Goal: Information Seeking & Learning: Learn about a topic

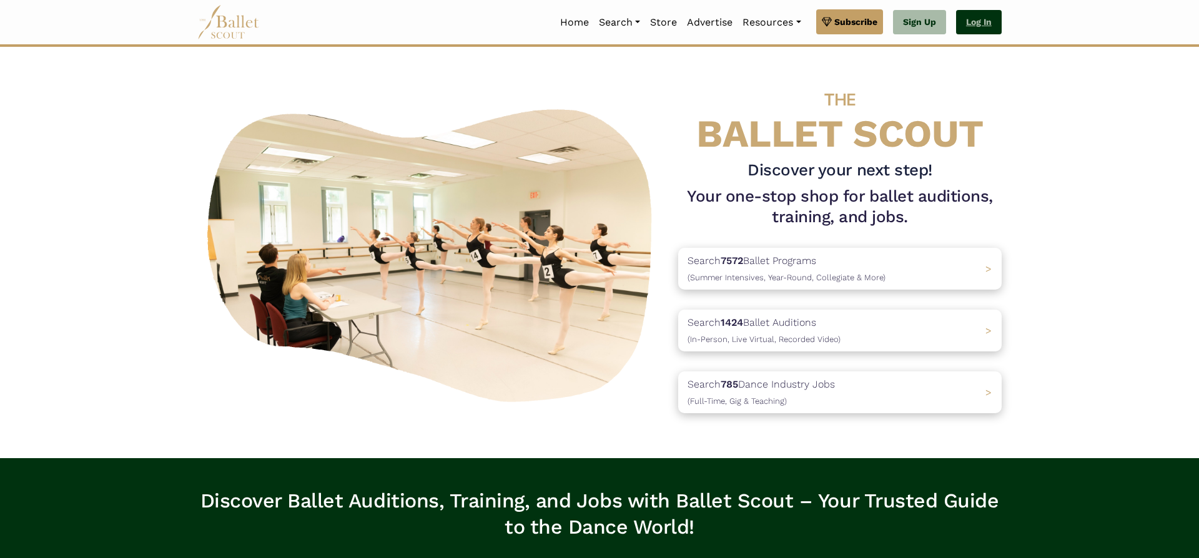
click at [973, 26] on link "Log In" at bounding box center [979, 22] width 46 height 25
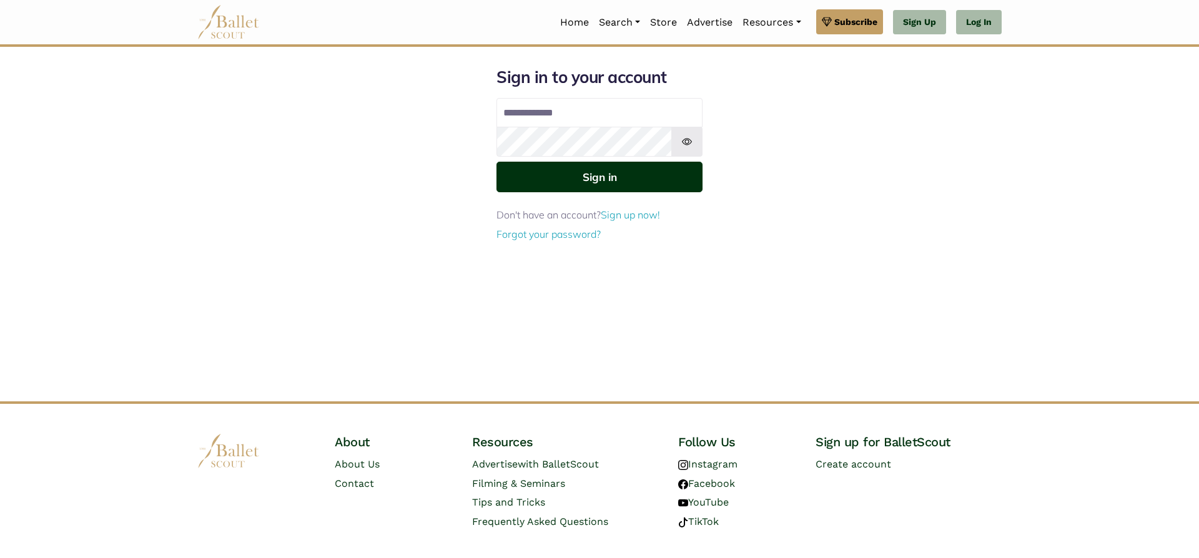
type input "**********"
click at [563, 175] on button "Sign in" at bounding box center [599, 177] width 206 height 31
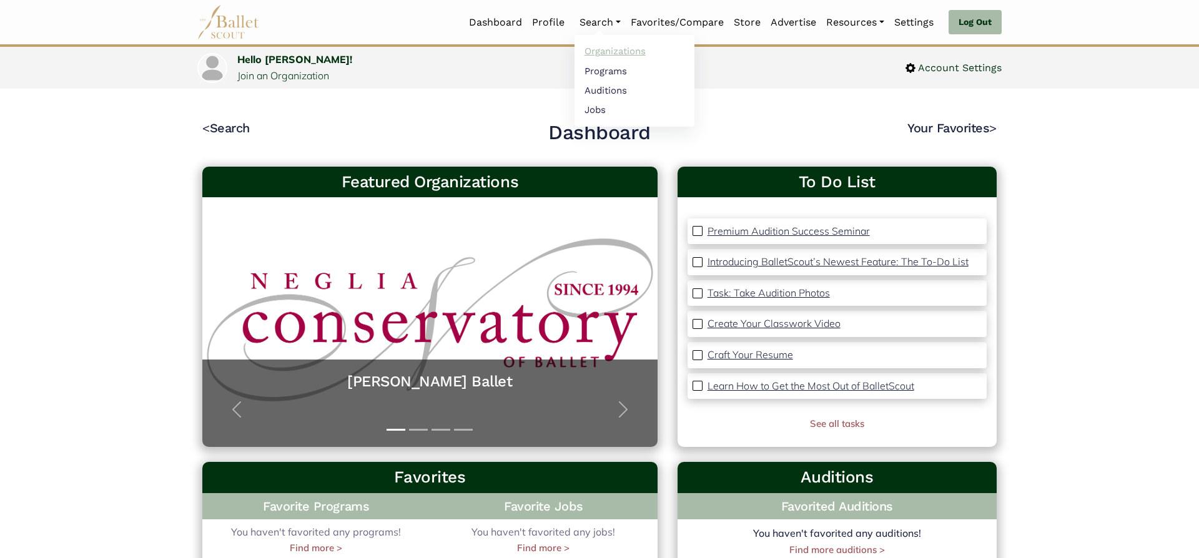
click at [606, 52] on link "Organizations" at bounding box center [634, 51] width 120 height 19
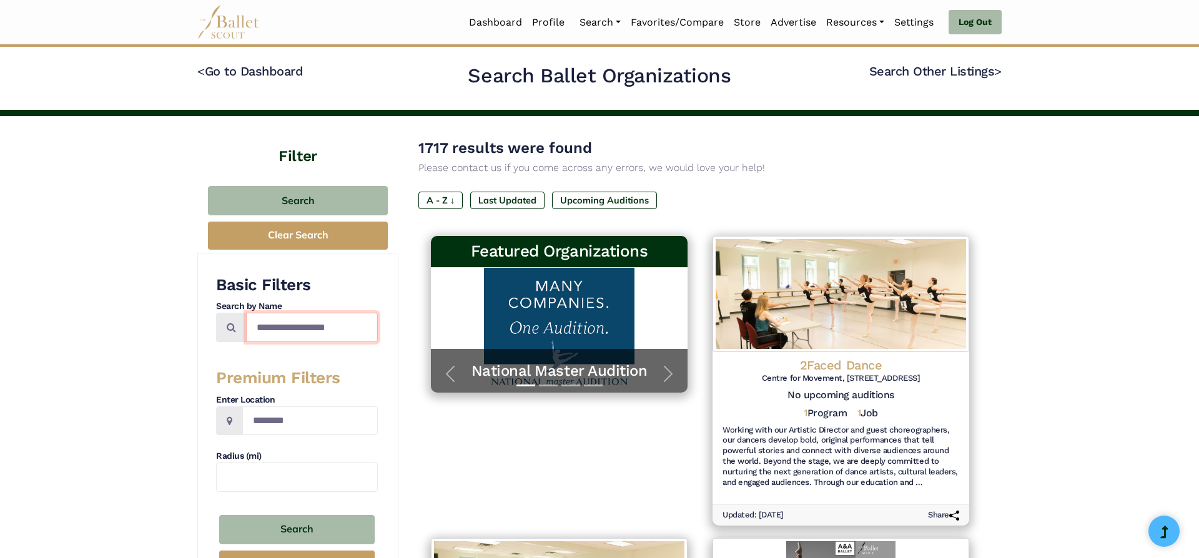
click at [315, 330] on input "Search by names..." at bounding box center [312, 327] width 132 height 29
type input "**********"
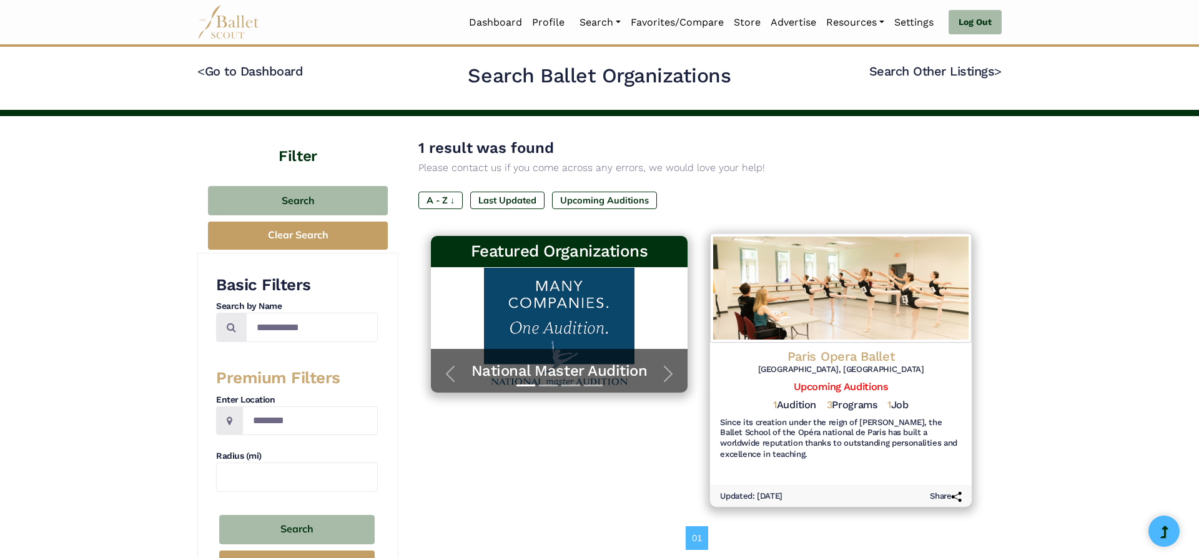
click at [845, 343] on div "Paris Opera Ballet [GEOGRAPHIC_DATA], [GEOGRAPHIC_DATA] Upcoming Auditions 1 Au…" at bounding box center [841, 405] width 262 height 125
click at [837, 350] on h4 "Paris Opera Ballet" at bounding box center [841, 356] width 242 height 17
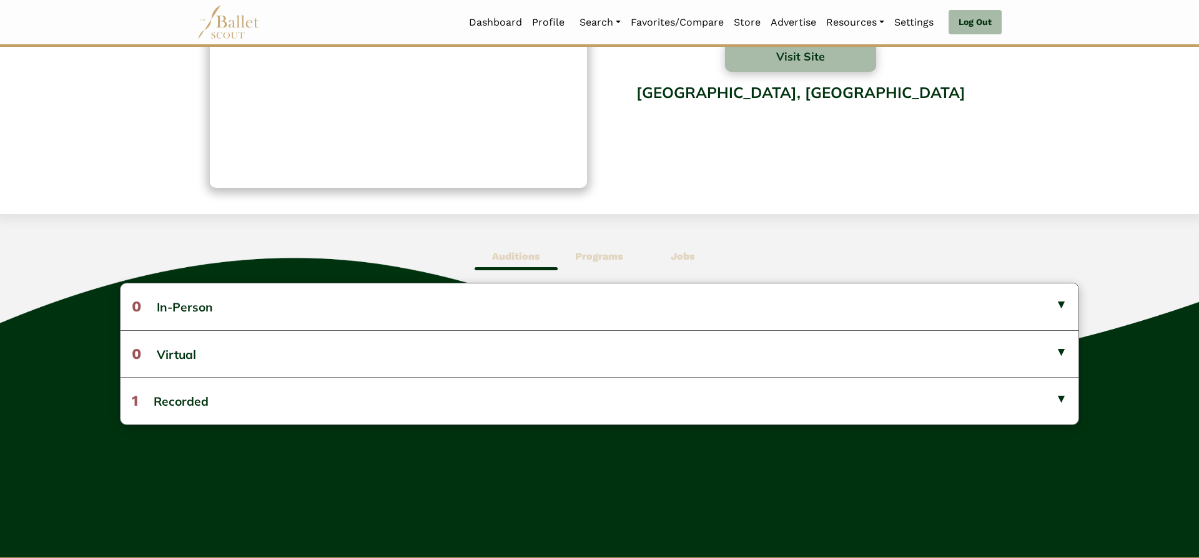
scroll to position [157, 0]
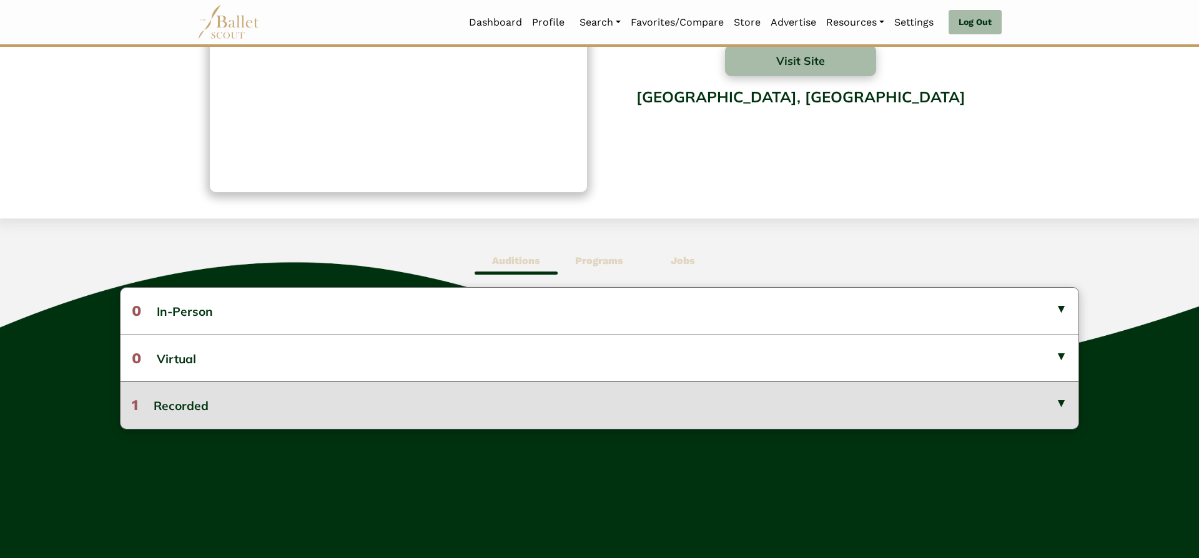
click at [957, 400] on button "1 Recorded" at bounding box center [599, 404] width 958 height 47
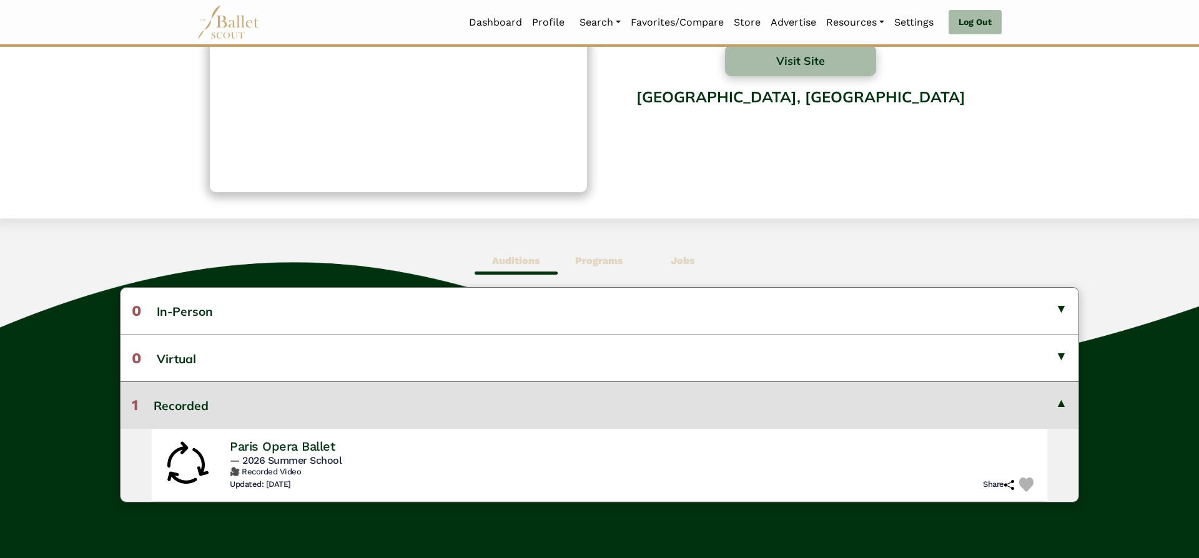
click at [957, 400] on button "1 Recorded" at bounding box center [599, 404] width 958 height 47
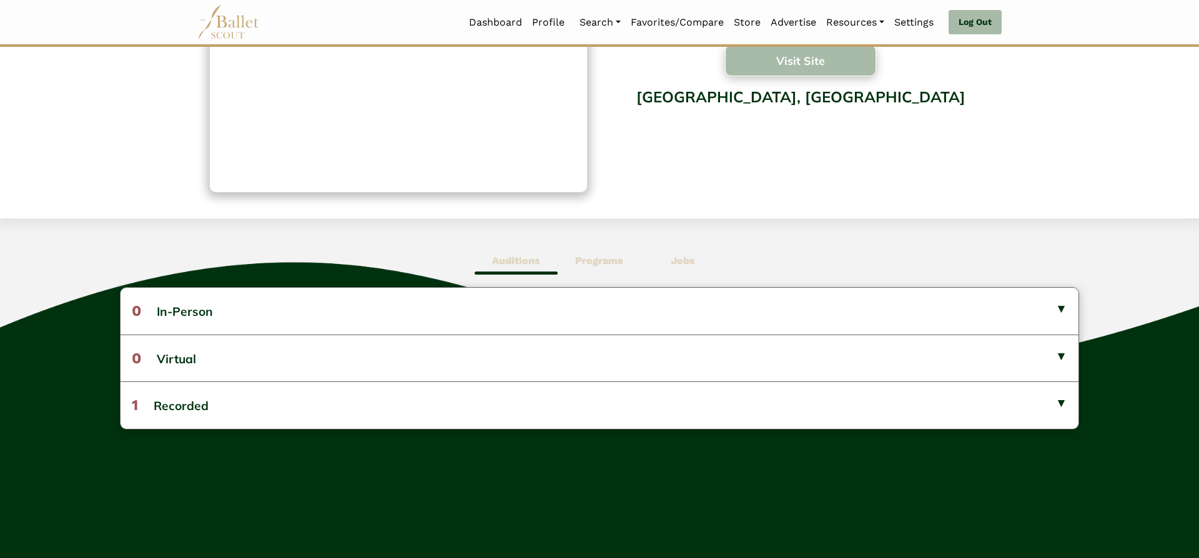
click at [796, 58] on button "Visit Site" at bounding box center [800, 60] width 151 height 31
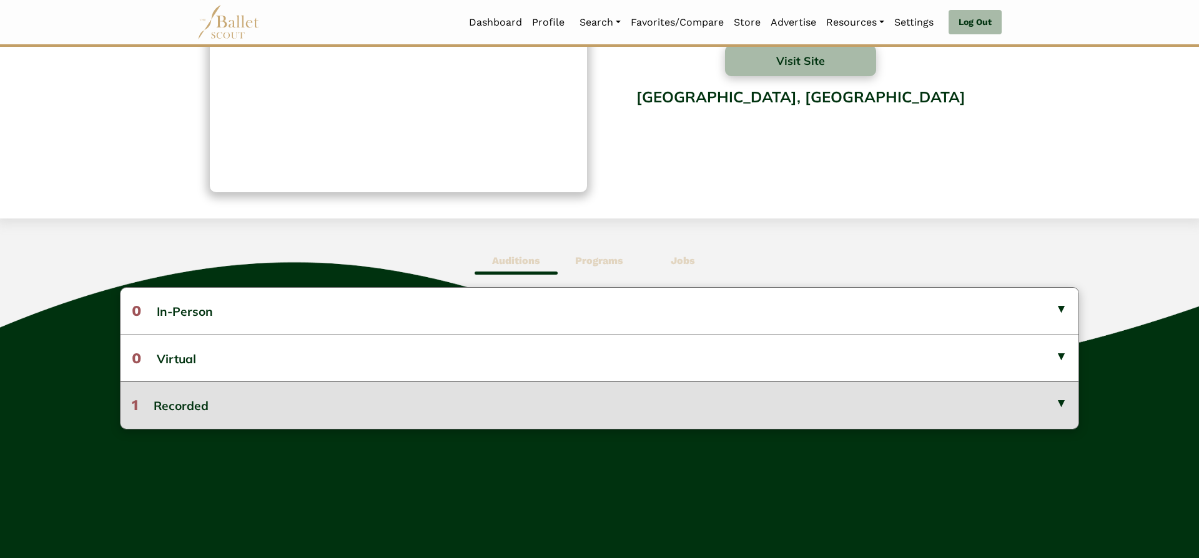
click at [624, 419] on button "1 Recorded" at bounding box center [599, 404] width 958 height 47
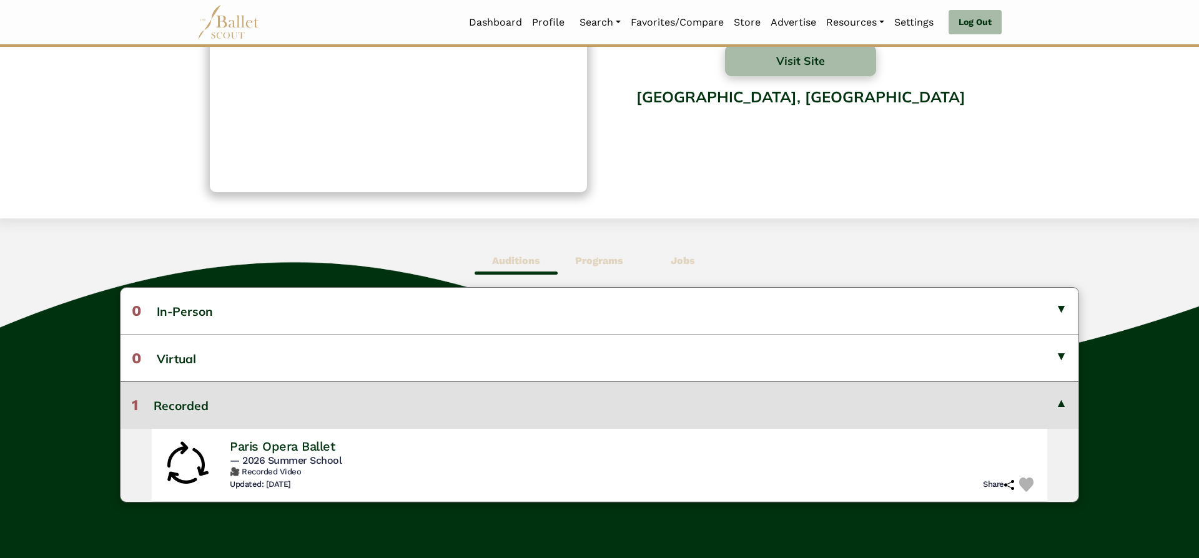
click at [624, 419] on button "1 Recorded" at bounding box center [599, 404] width 958 height 47
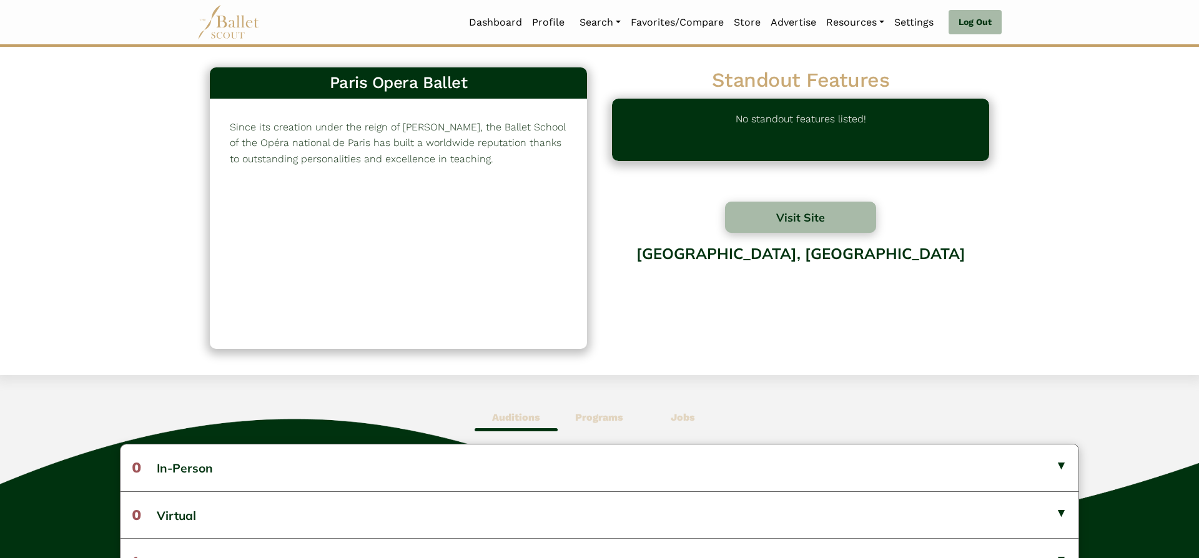
click at [596, 421] on b "Programs" at bounding box center [599, 417] width 48 height 12
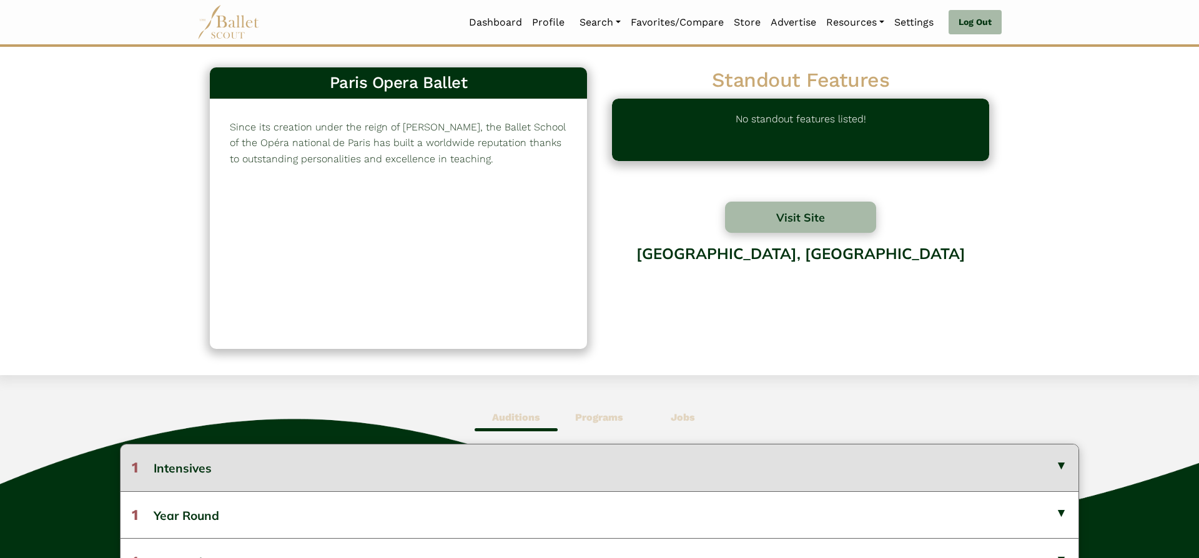
click at [679, 456] on button "1 Intensives" at bounding box center [599, 467] width 958 height 46
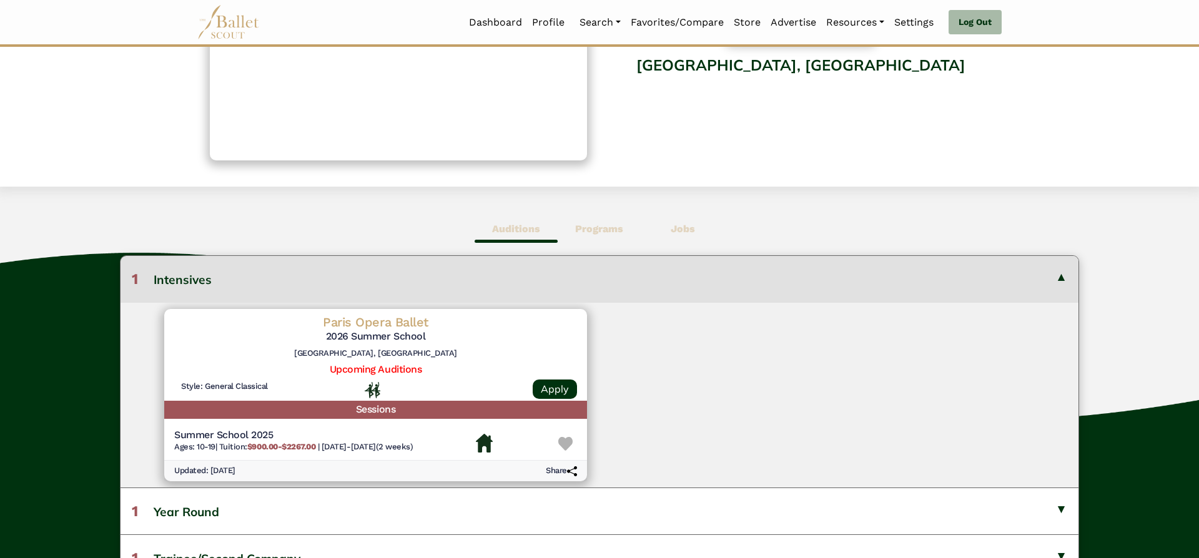
scroll to position [185, 0]
